Goal: Information Seeking & Learning: Learn about a topic

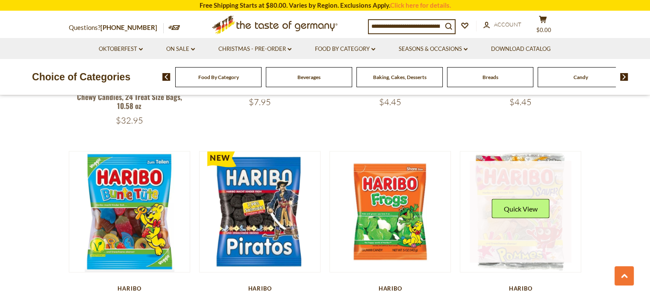
scroll to position [1879, 0]
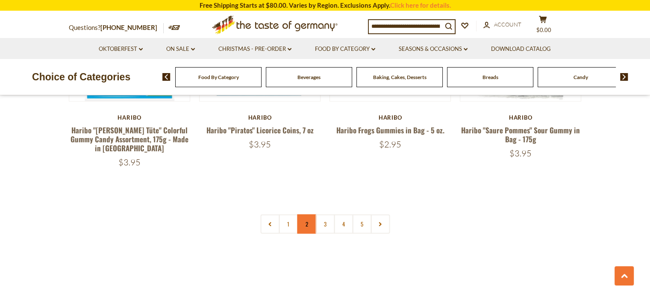
click at [309, 214] on link "2" at bounding box center [306, 223] width 19 height 19
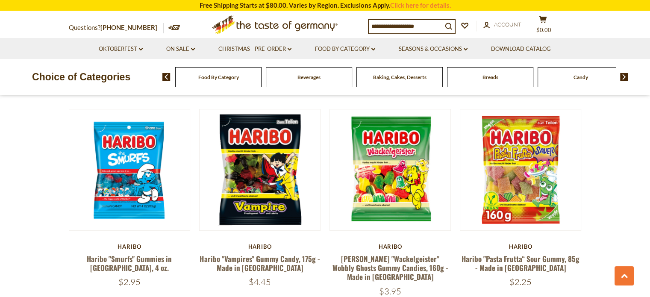
scroll to position [299, 0]
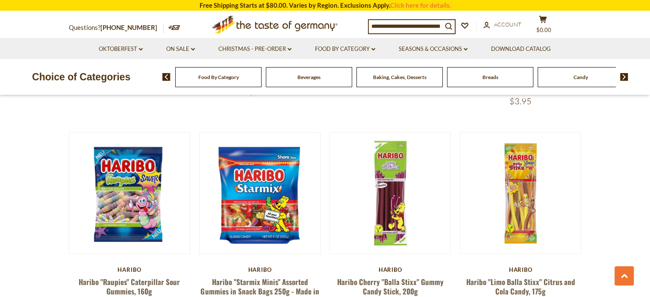
scroll to position [1324, 0]
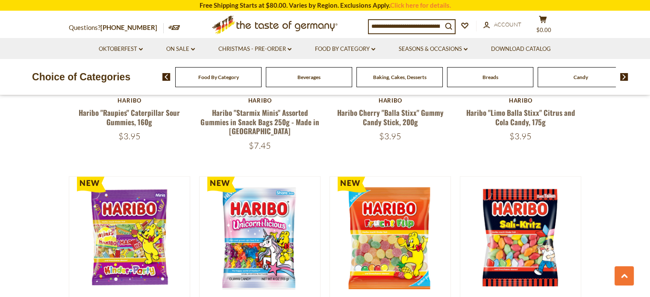
scroll to position [1537, 0]
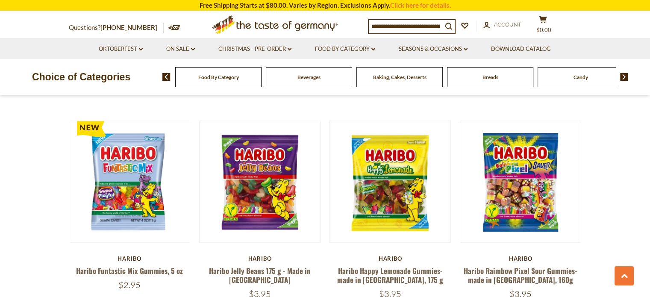
scroll to position [1751, 0]
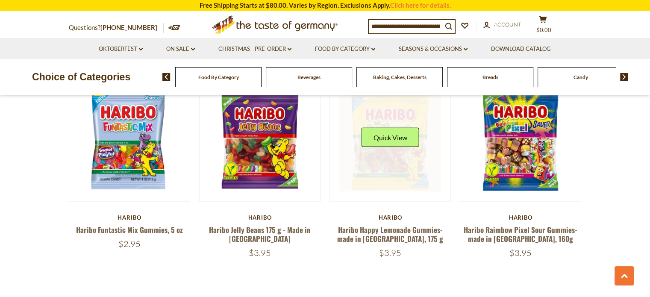
scroll to position [1879, 0]
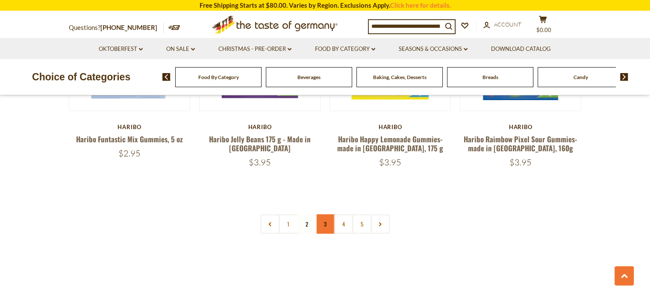
click at [318, 214] on link "3" at bounding box center [324, 223] width 19 height 19
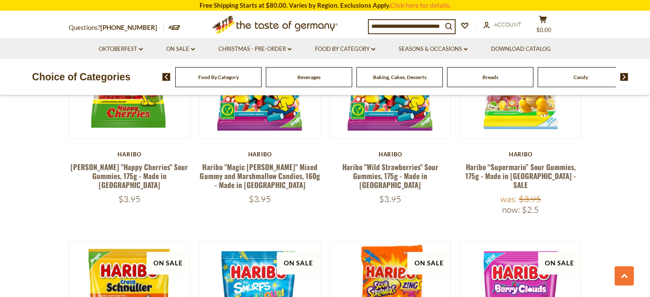
scroll to position [1324, 0]
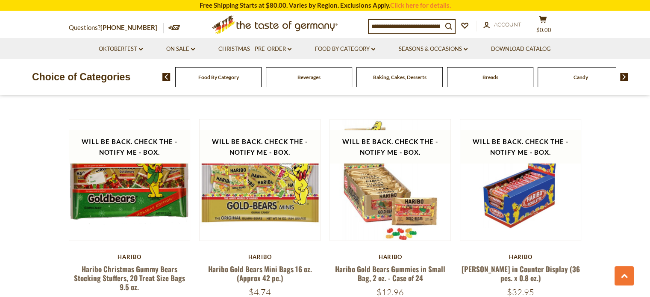
scroll to position [1794, 0]
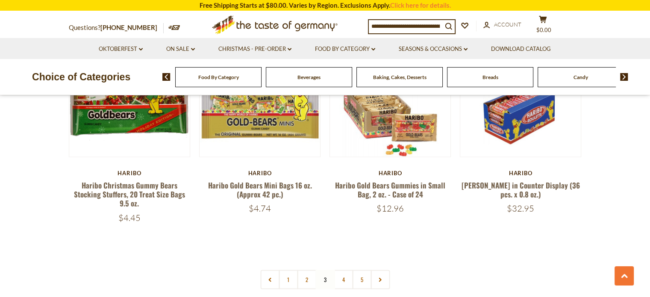
scroll to position [1879, 0]
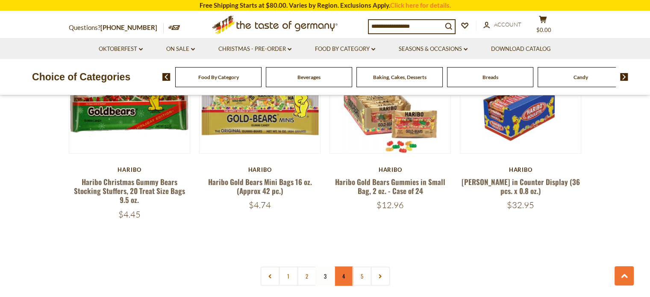
click at [336, 266] on link "4" at bounding box center [343, 275] width 19 height 19
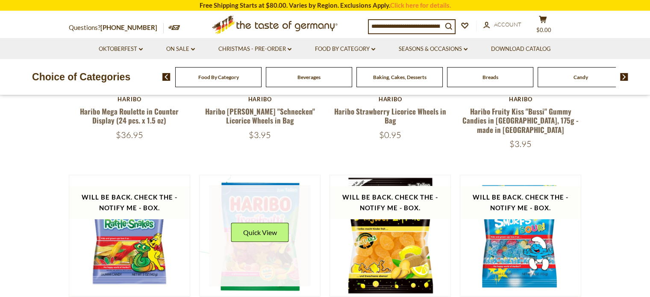
scroll to position [256, 0]
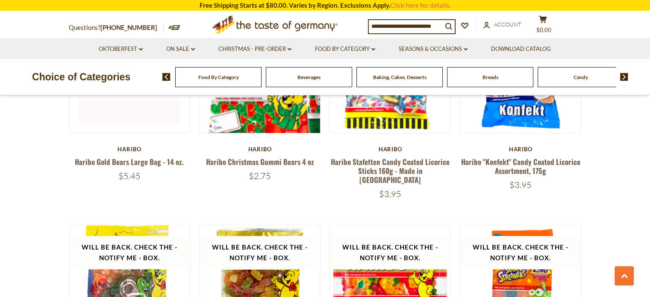
scroll to position [645, 0]
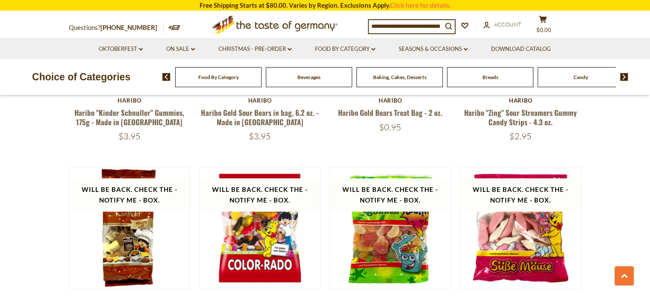
scroll to position [901, 0]
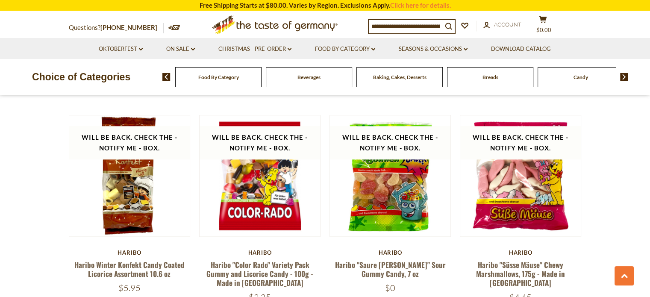
click at [25, 168] on section "**********" at bounding box center [325, 249] width 650 height 2102
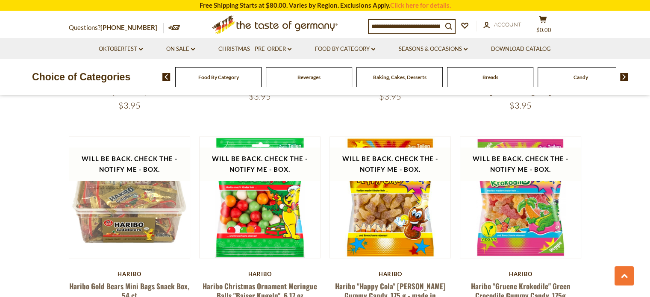
scroll to position [1328, 0]
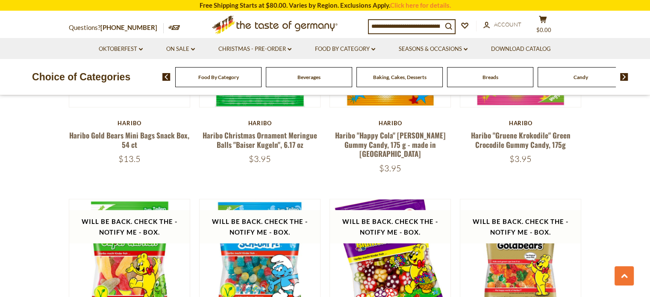
scroll to position [1585, 0]
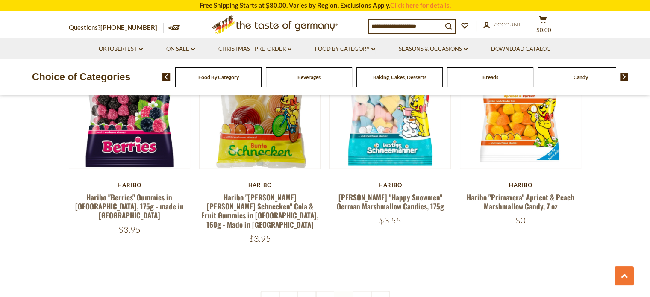
scroll to position [1884, 0]
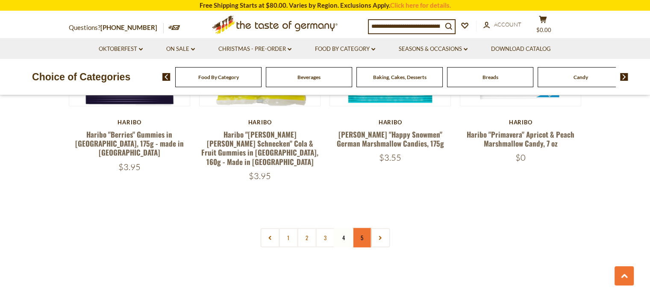
click at [361, 228] on link "5" at bounding box center [361, 237] width 19 height 19
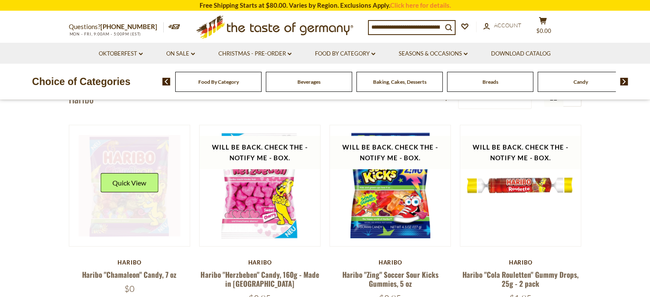
scroll to position [0, 0]
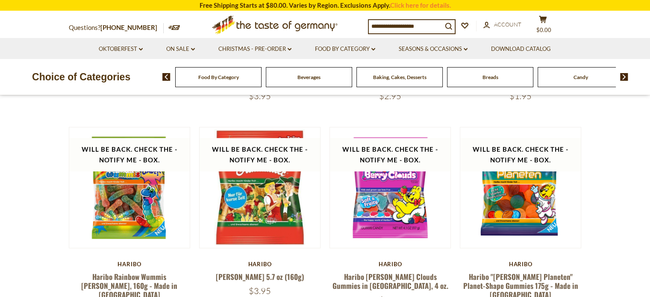
scroll to position [256, 0]
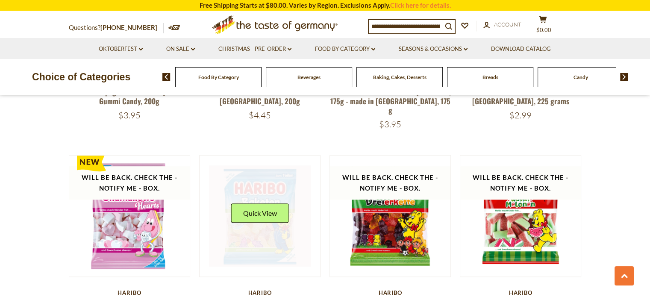
scroll to position [726, 0]
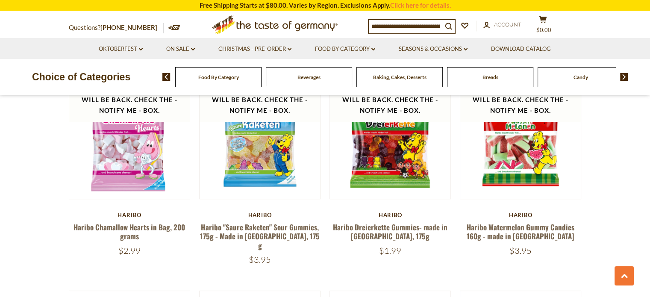
click at [42, 161] on section "**********" at bounding box center [325, 207] width 650 height 1667
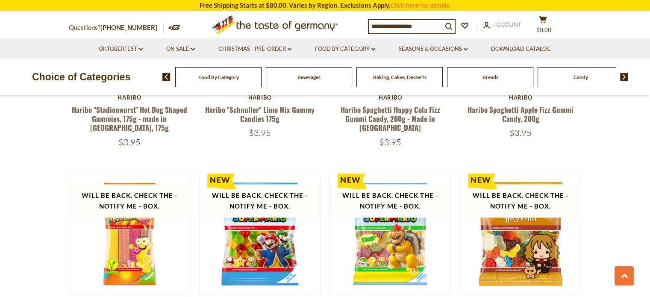
scroll to position [1068, 0]
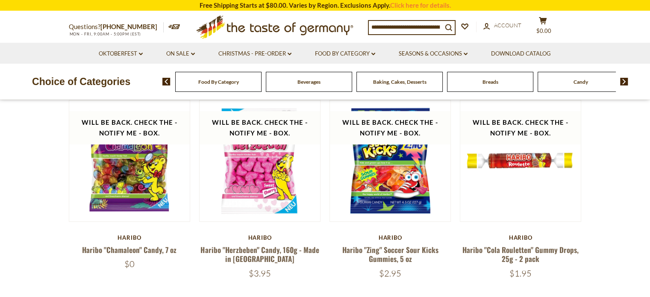
scroll to position [0, 0]
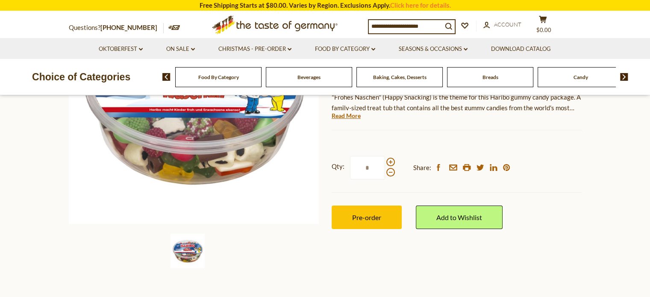
scroll to position [85, 0]
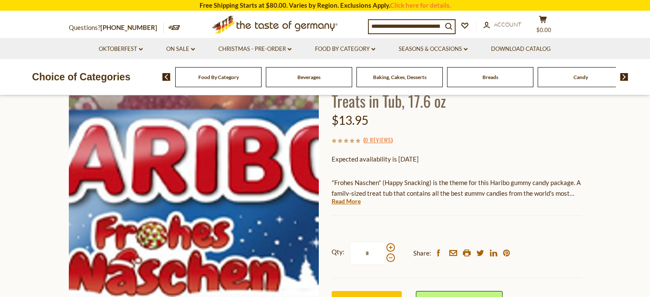
click at [202, 140] on img at bounding box center [194, 184] width 250 height 250
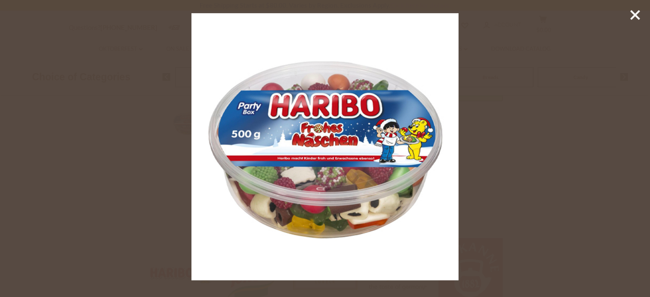
scroll to position [299, 0]
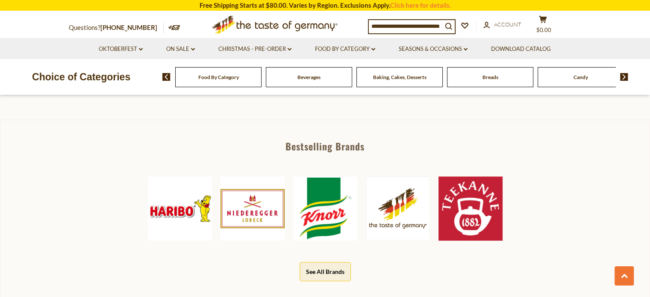
scroll to position [384, 0]
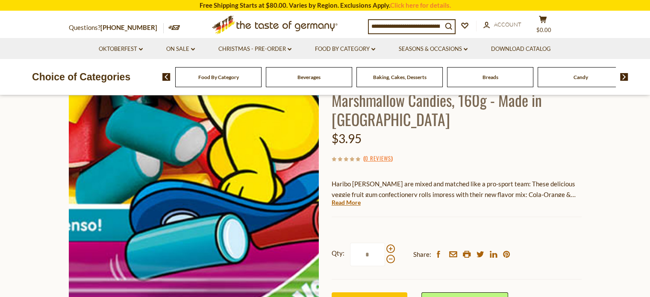
scroll to position [85, 0]
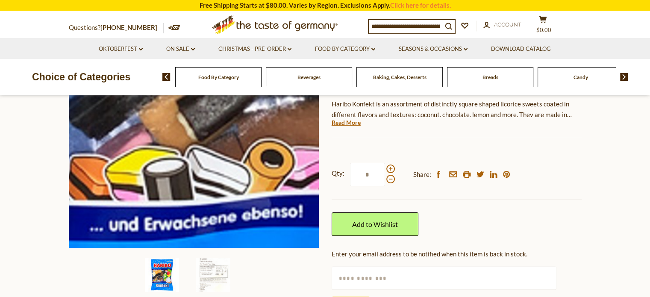
scroll to position [128, 0]
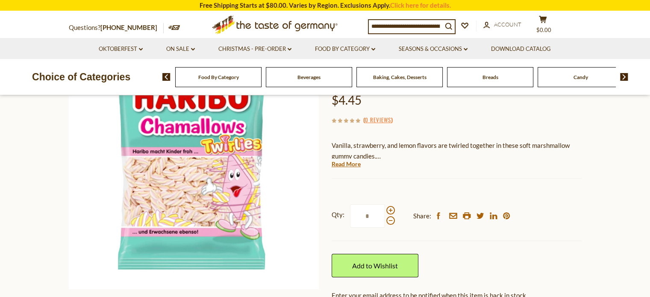
scroll to position [85, 0]
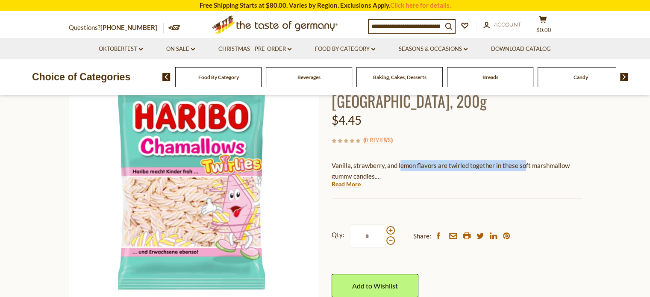
drag, startPoint x: 400, startPoint y: 147, endPoint x: 524, endPoint y: 141, distance: 123.5
click at [524, 160] on p "Vanilla, strawberry, and lemon flavors are twirled together in these soft marsh…" at bounding box center [456, 170] width 250 height 21
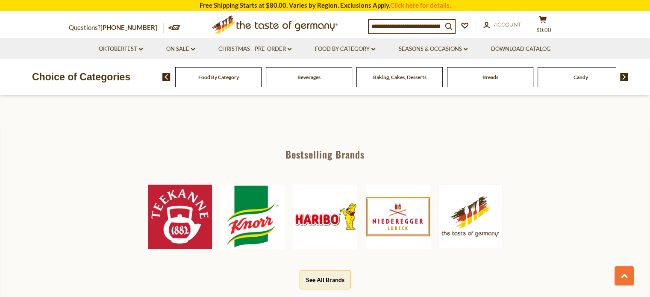
scroll to position [427, 0]
